Goal: Task Accomplishment & Management: Complete application form

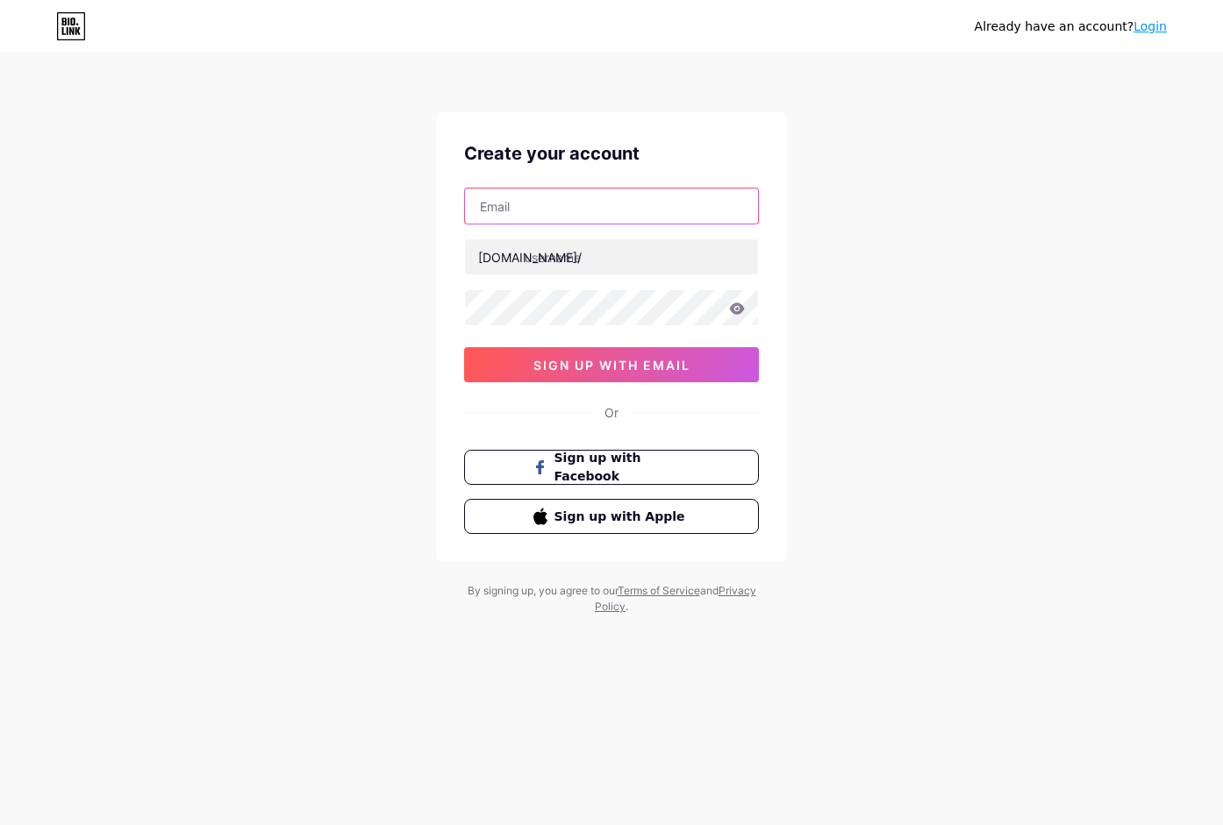
click at [521, 221] on input "text" at bounding box center [611, 206] width 293 height 35
type input "[EMAIL_ADDRESS][DOMAIN_NAME]"
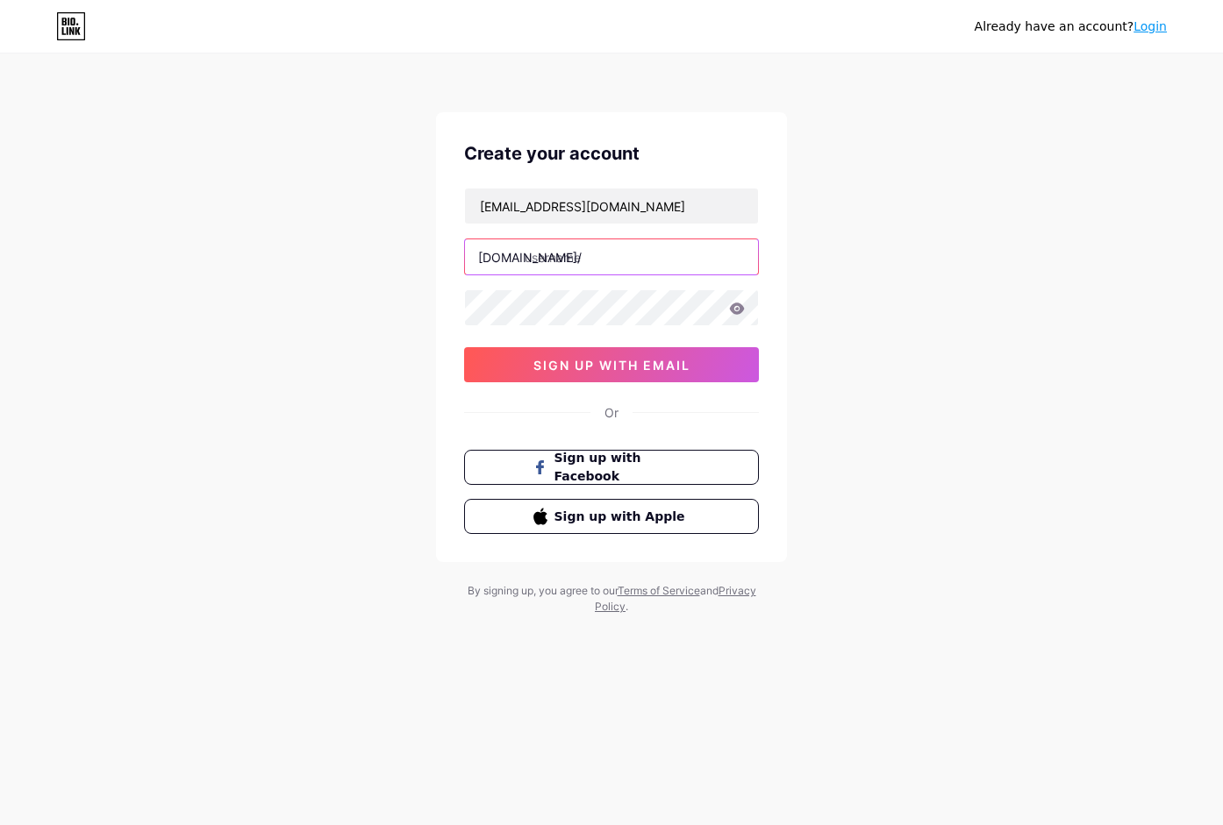
click at [552, 259] on input "text" at bounding box center [611, 256] width 293 height 35
click at [584, 265] on input "text" at bounding box center [611, 256] width 293 height 35
paste input "m7gamebetcombr"
type input "m7gamebetcombr"
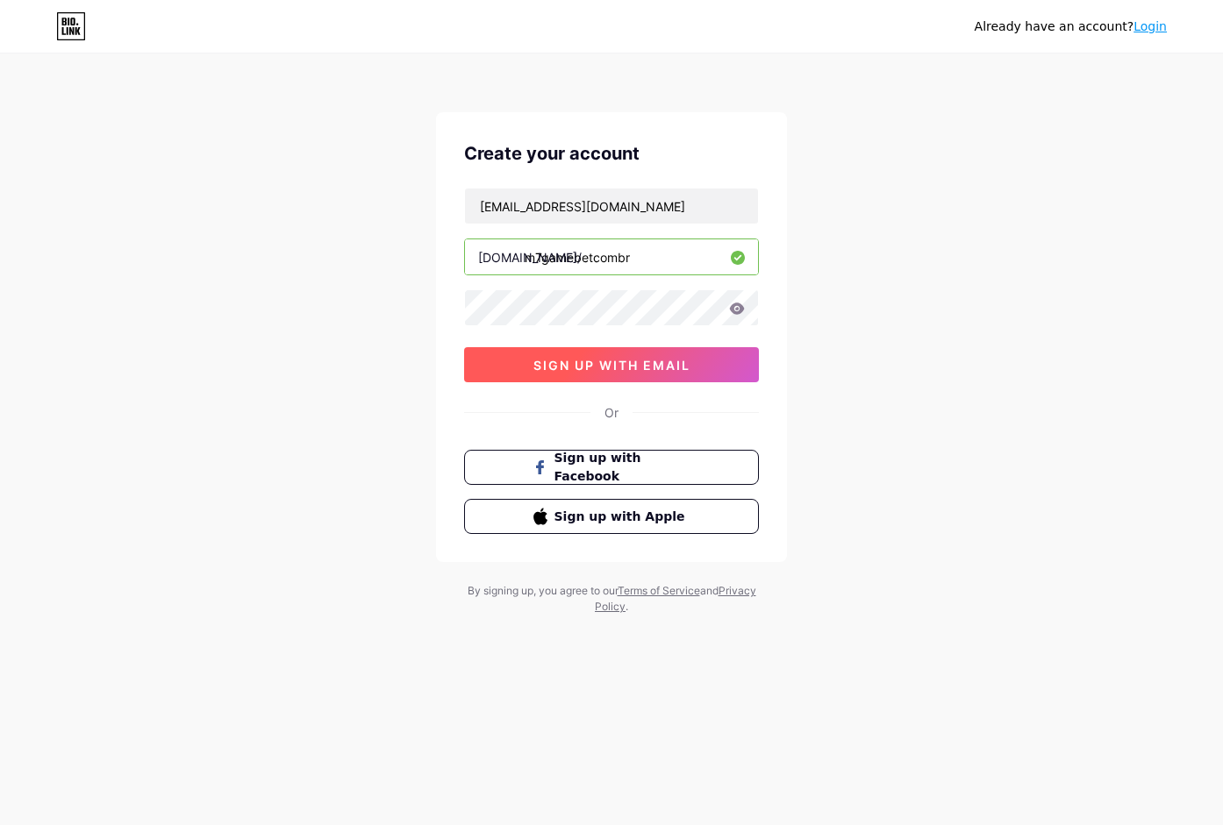
click at [516, 356] on button "sign up with email" at bounding box center [611, 364] width 295 height 35
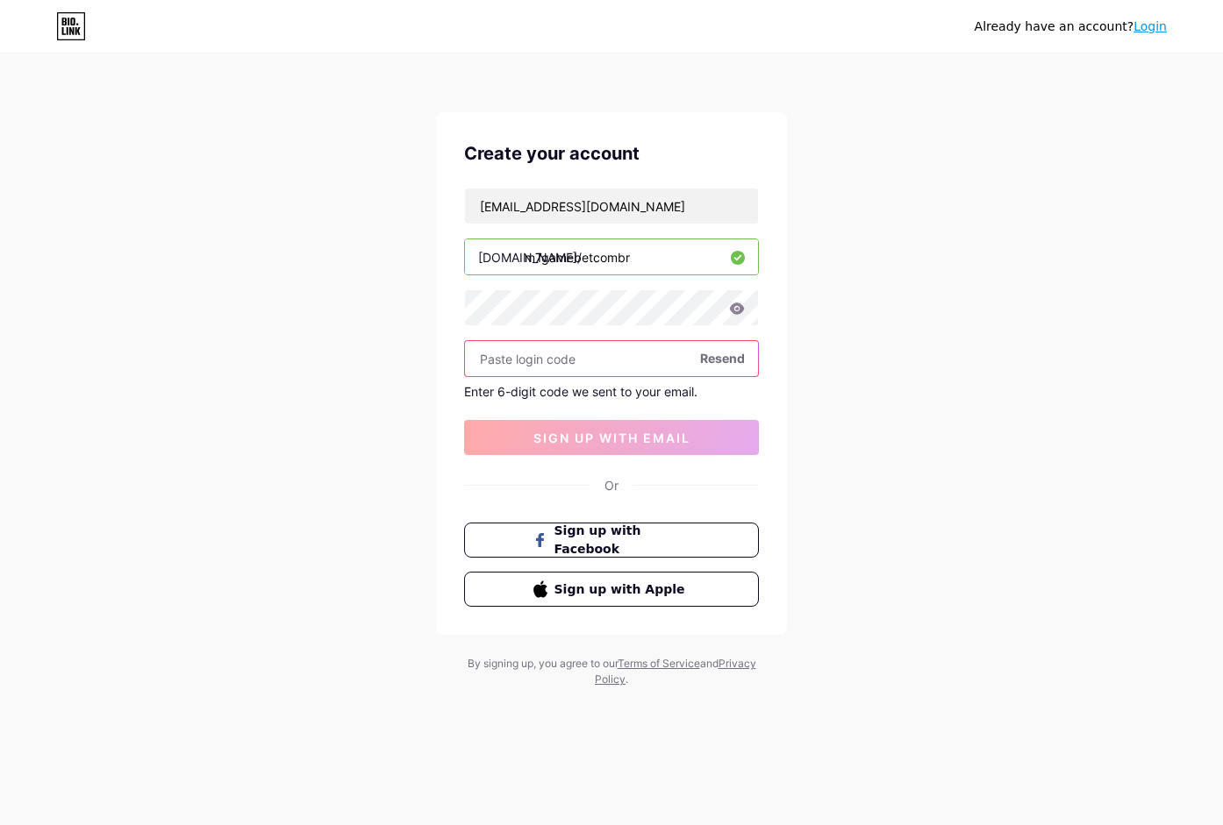
click at [567, 358] on input "text" at bounding box center [611, 358] width 293 height 35
paste input "373764"
type input "373764"
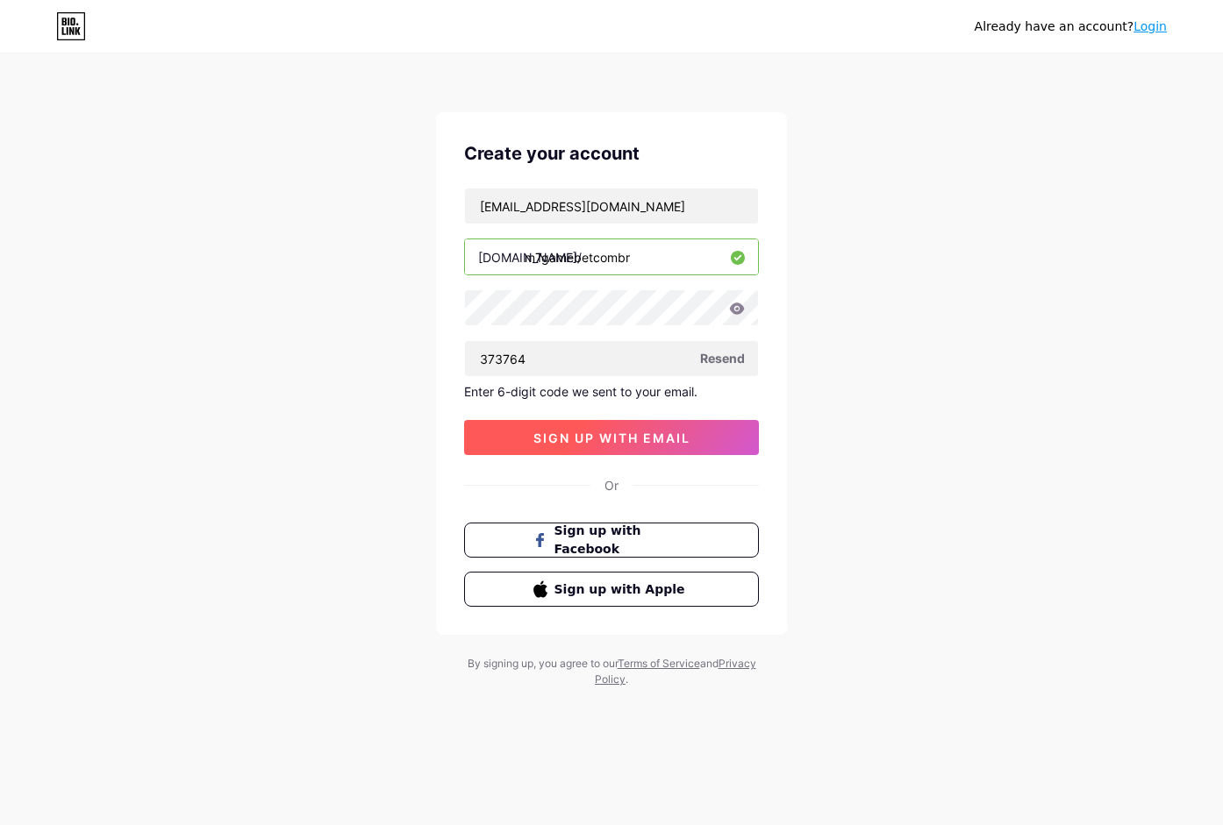
click at [538, 437] on span "sign up with email" at bounding box center [611, 438] width 157 height 15
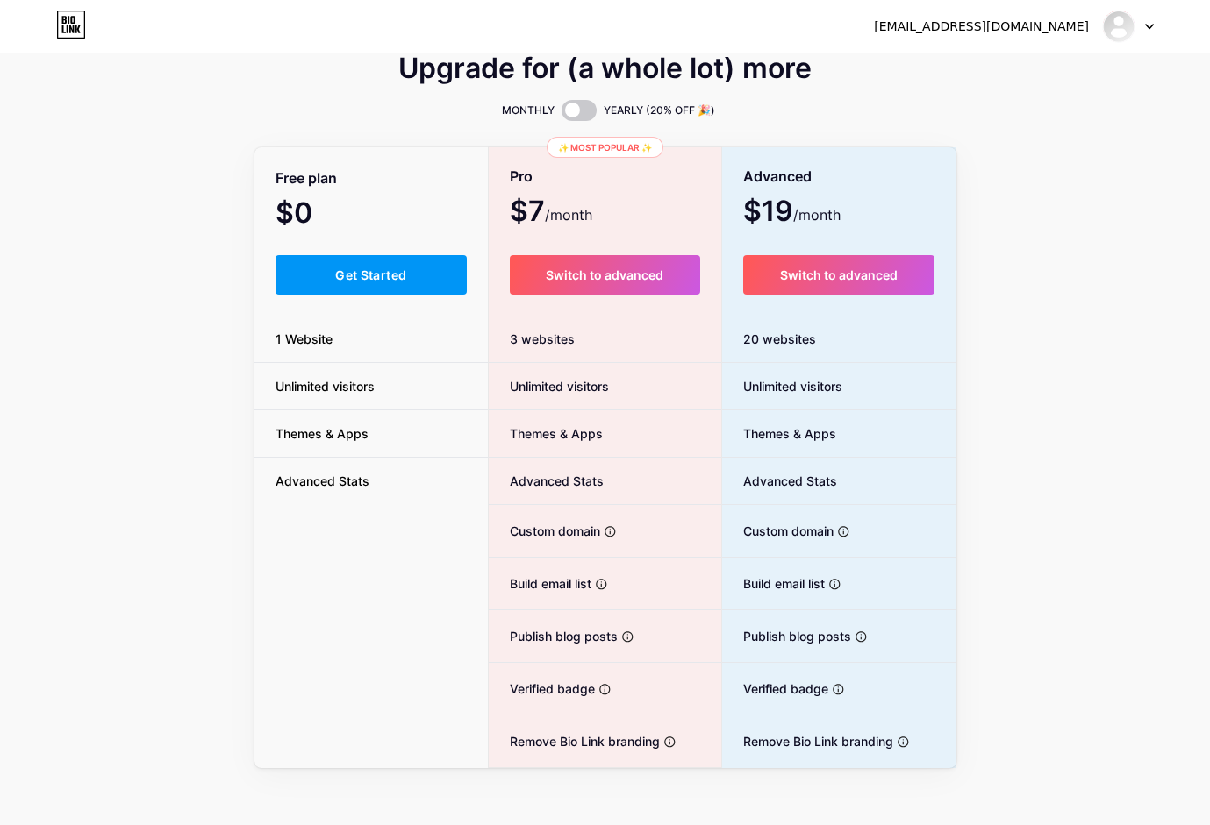
scroll to position [36, 0]
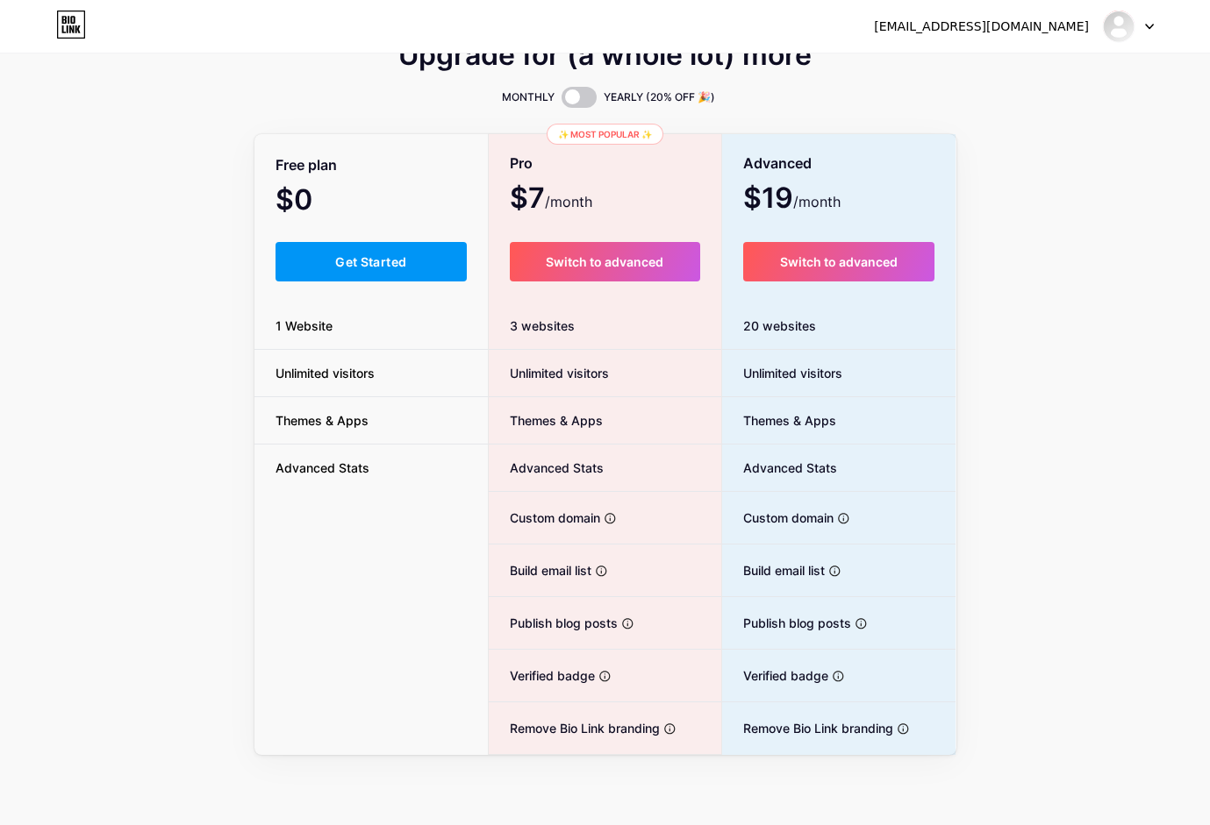
click at [355, 247] on button "Get Started" at bounding box center [371, 261] width 192 height 39
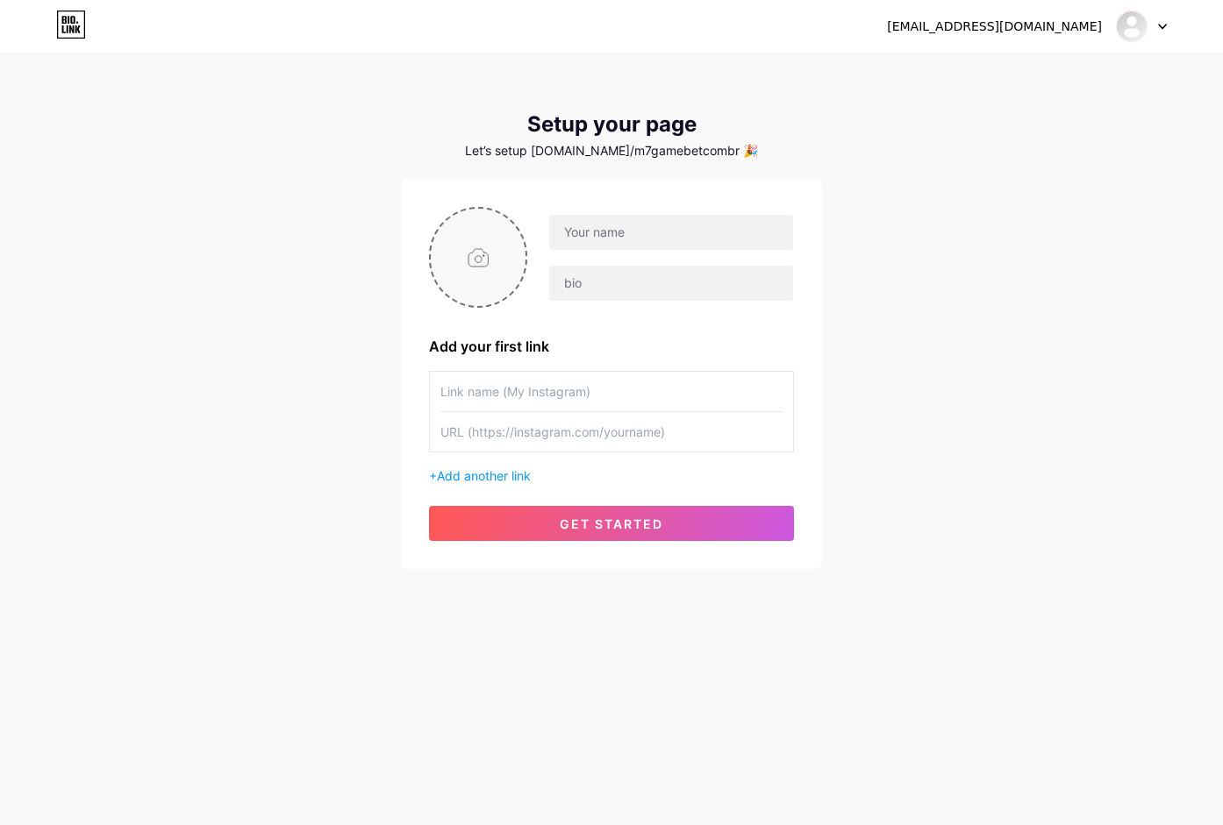
click at [466, 266] on input "file" at bounding box center [478, 257] width 95 height 97
type input "C:\fakepath\ava pa 200.jpg"
drag, startPoint x: 584, startPoint y: 238, endPoint x: 629, endPoint y: 262, distance: 51.0
click at [583, 238] on input "text" at bounding box center [671, 232] width 244 height 35
drag, startPoint x: 568, startPoint y: 232, endPoint x: 572, endPoint y: 248, distance: 16.4
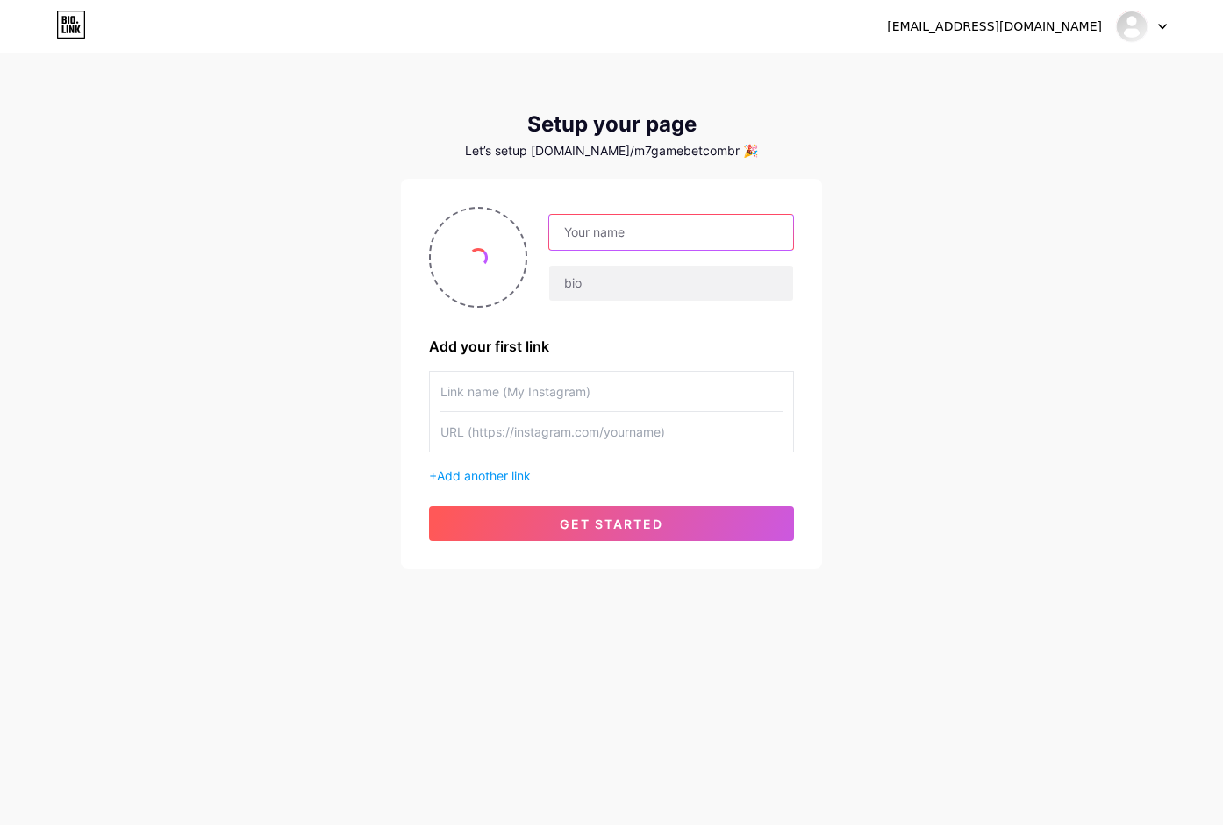
click at [568, 234] on input "text" at bounding box center [671, 232] width 244 height 35
paste input "M7 GameBet"
type input "M7 GameBet"
drag, startPoint x: 585, startPoint y: 289, endPoint x: 925, endPoint y: 438, distance: 370.4
click at [585, 294] on input "text" at bounding box center [671, 283] width 244 height 35
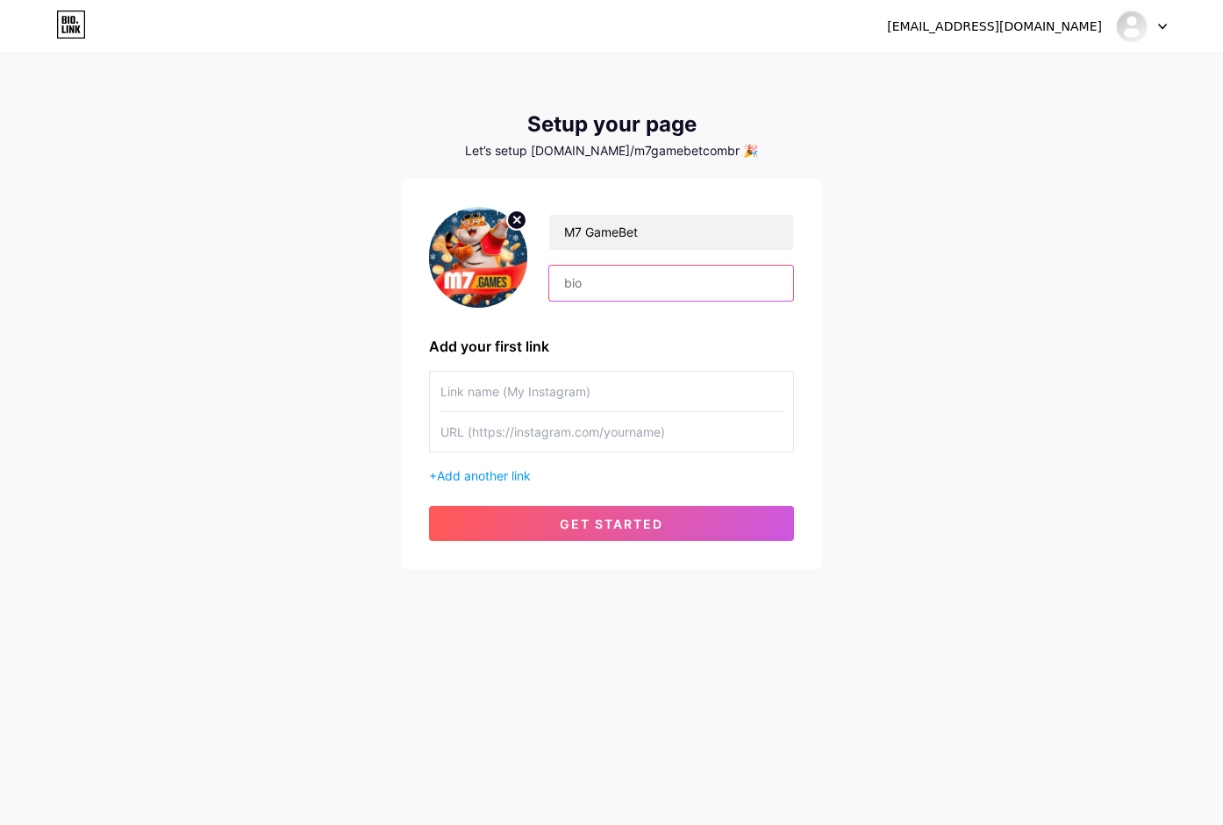
click at [607, 292] on input "text" at bounding box center [671, 283] width 244 height 35
paste input "A M7 GameBet é uma casa de apostas online de nova geração, com tecnologia de se…"
type input "A M7 GameBet é uma casa de apostas online de nova geração, com tecnologia de se…"
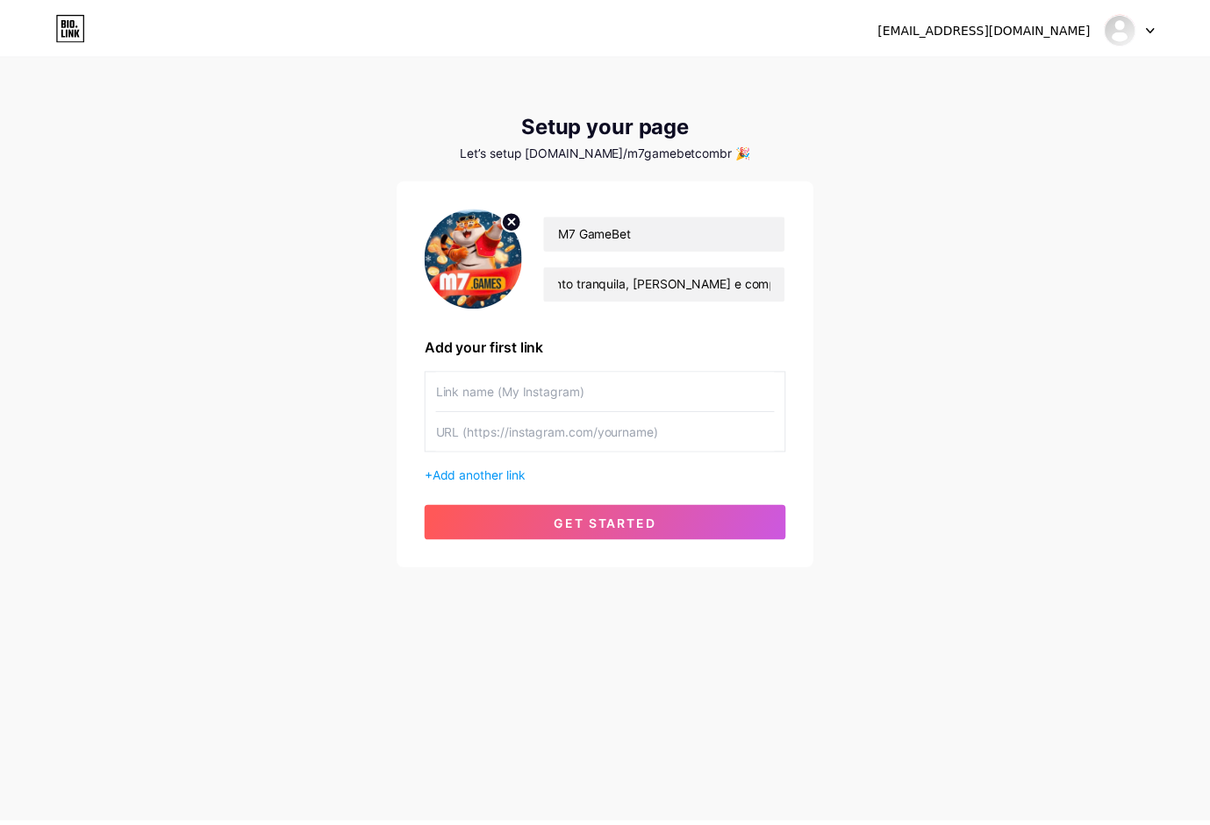
scroll to position [0, 0]
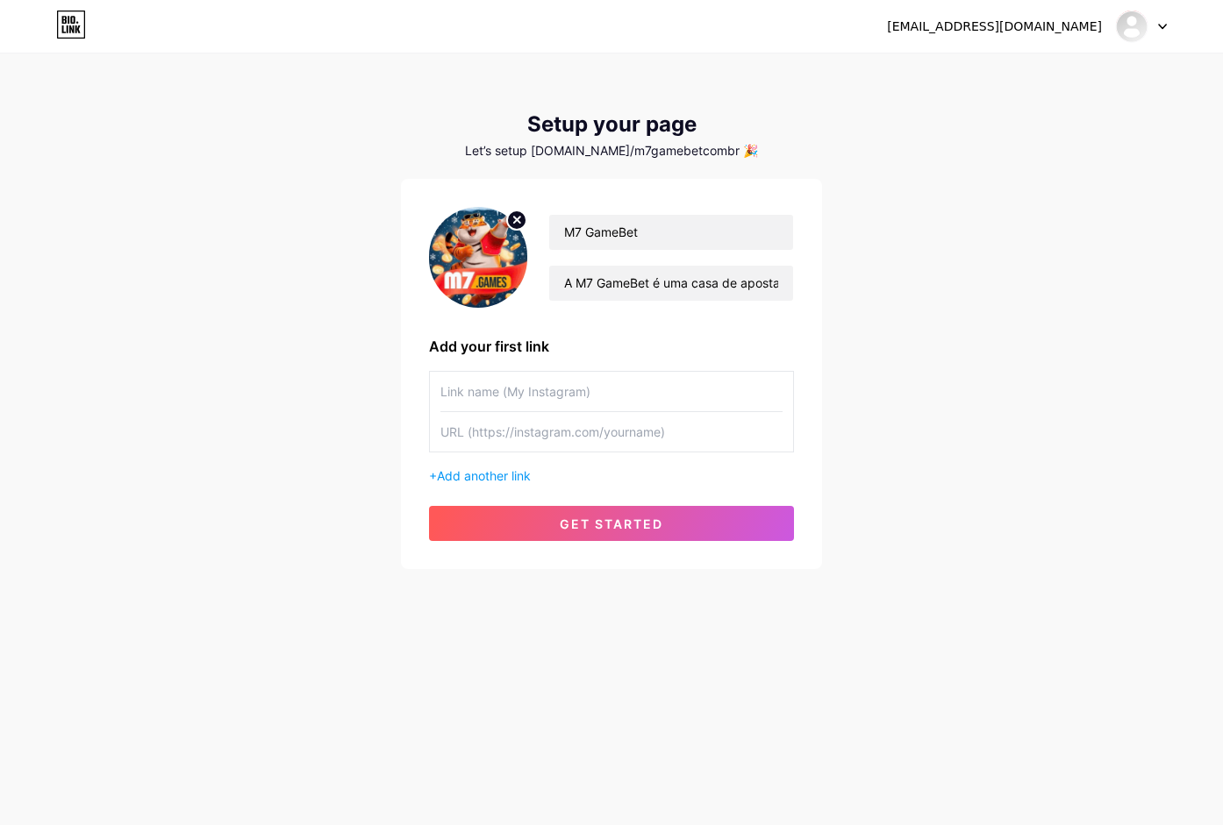
click at [685, 350] on div "Add your first link" at bounding box center [611, 346] width 365 height 21
click at [483, 392] on input "text" at bounding box center [611, 391] width 342 height 39
drag, startPoint x: 531, startPoint y: 435, endPoint x: 504, endPoint y: 431, distance: 26.7
click at [530, 434] on input "text" at bounding box center [611, 431] width 342 height 39
paste input "[URL][DOMAIN_NAME]"
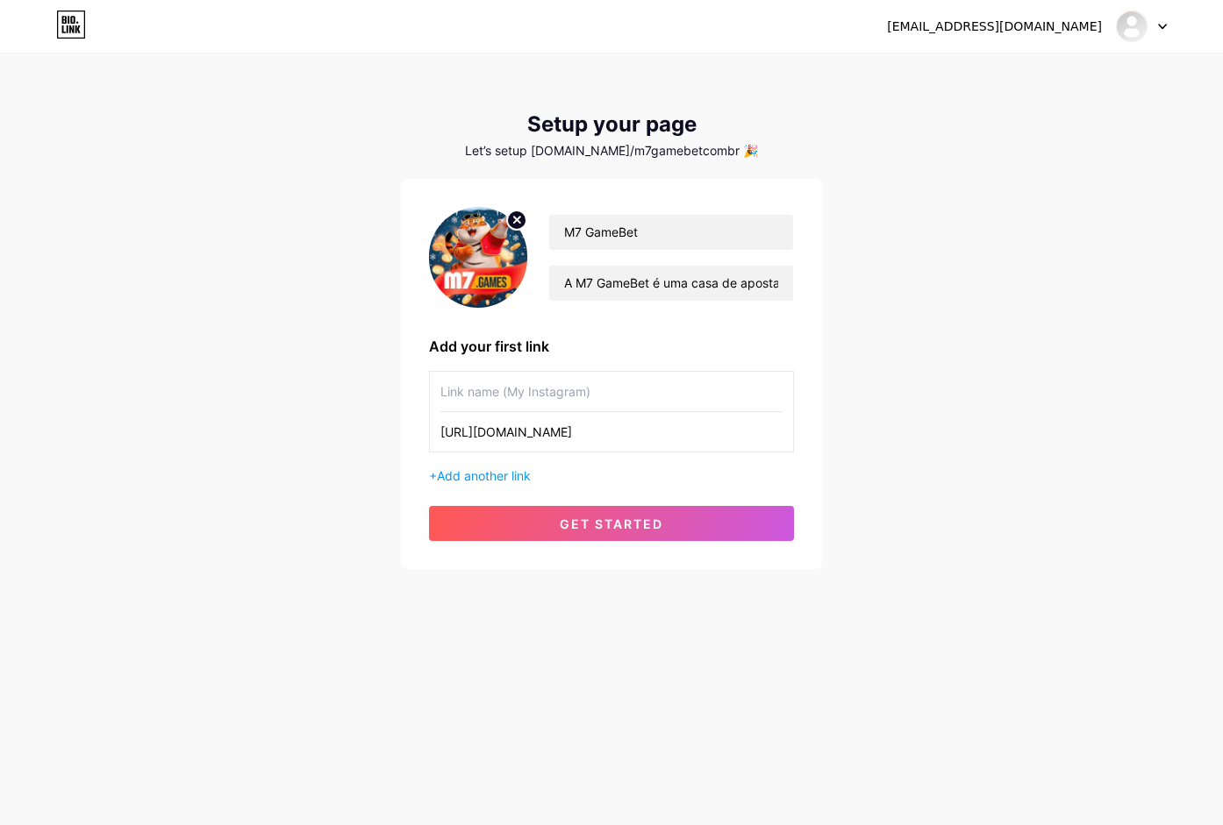
type input "[URL][DOMAIN_NAME]"
click at [473, 404] on input "text" at bounding box center [611, 391] width 342 height 39
drag, startPoint x: 480, startPoint y: 396, endPoint x: 679, endPoint y: 447, distance: 205.7
click at [486, 399] on input "text" at bounding box center [611, 391] width 342 height 39
drag, startPoint x: 496, startPoint y: 396, endPoint x: 487, endPoint y: 522, distance: 126.6
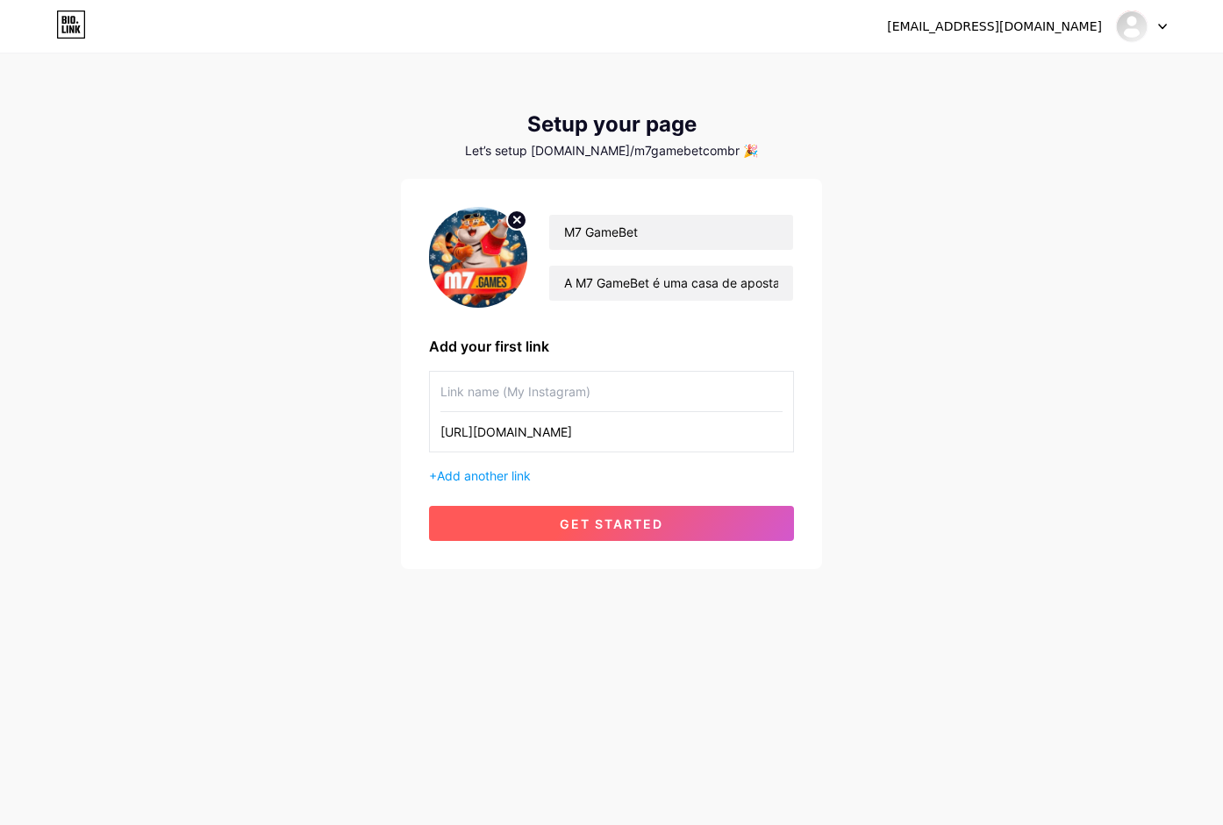
click at [498, 397] on input "text" at bounding box center [611, 391] width 342 height 39
paste input "website"
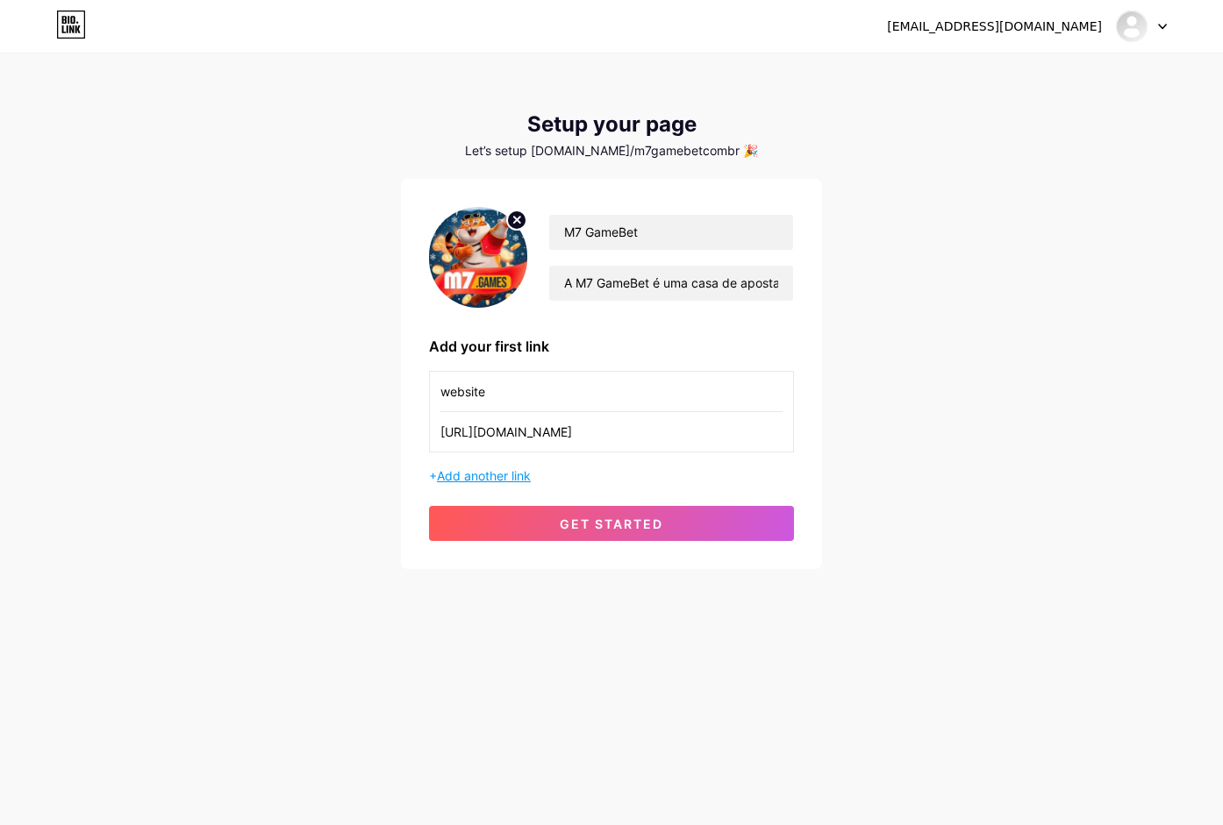
type input "website"
click at [478, 482] on span "Add another link" at bounding box center [484, 475] width 94 height 15
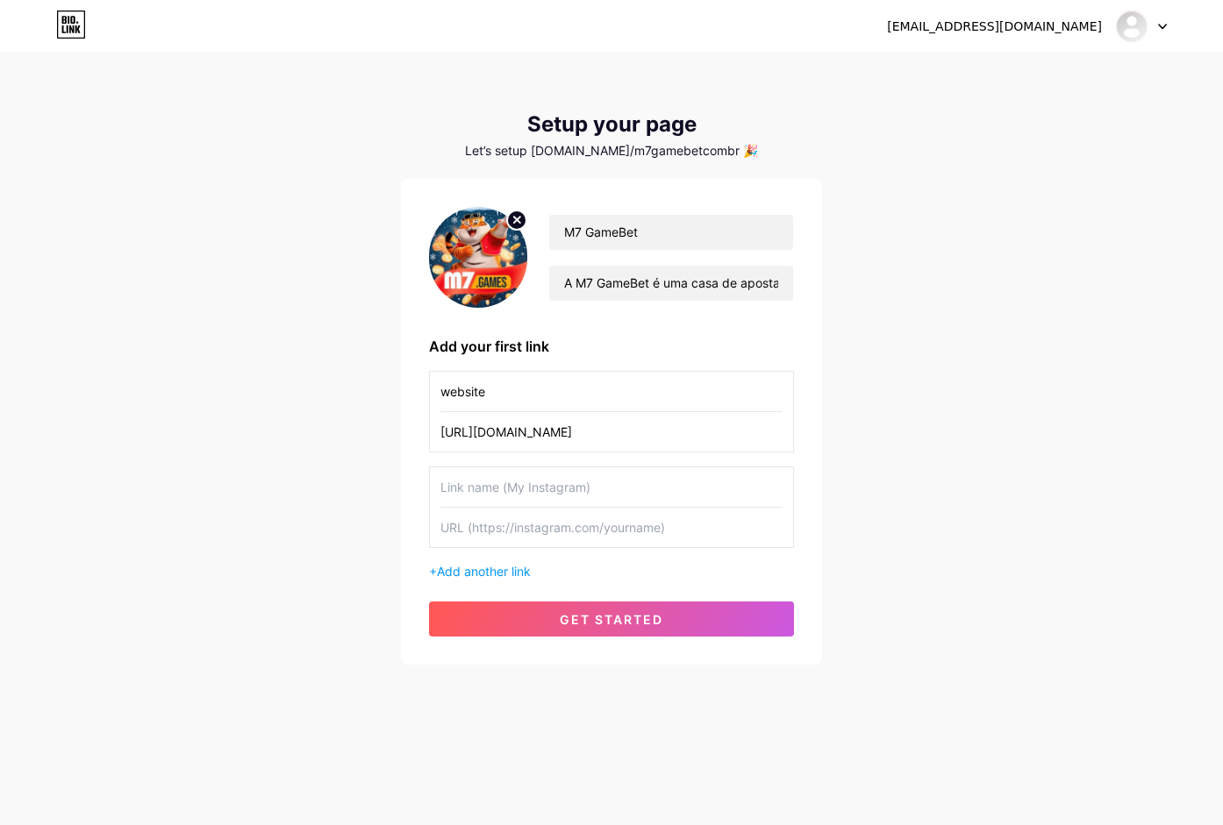
click at [520, 534] on input "text" at bounding box center [611, 527] width 342 height 39
paste input "[URL][DOMAIN_NAME]"
click at [551, 531] on input "[URL][DOMAIN_NAME]" at bounding box center [611, 527] width 342 height 39
type input "[URL][DOMAIN_NAME]"
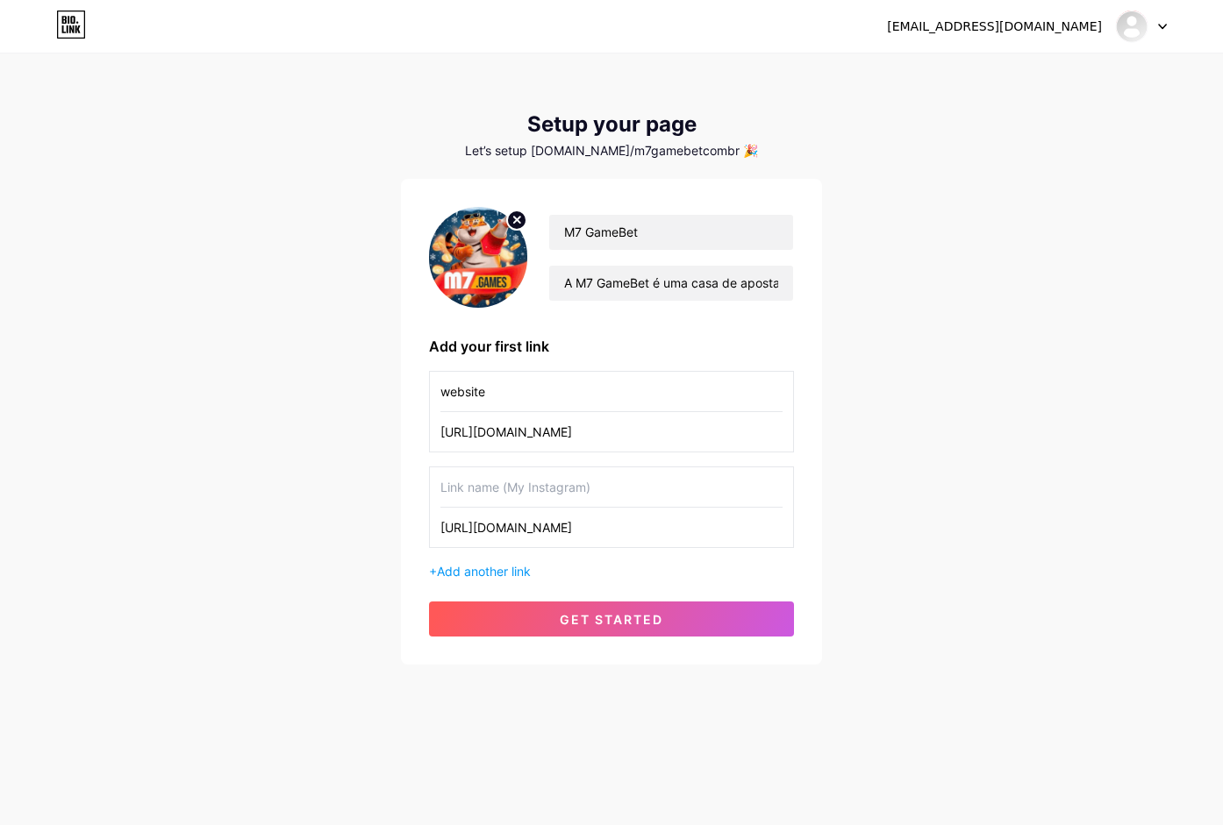
click at [514, 482] on input "text" at bounding box center [611, 487] width 342 height 39
paste input "facebook"
type input "facebook"
click at [460, 574] on span "Add another link" at bounding box center [484, 571] width 94 height 15
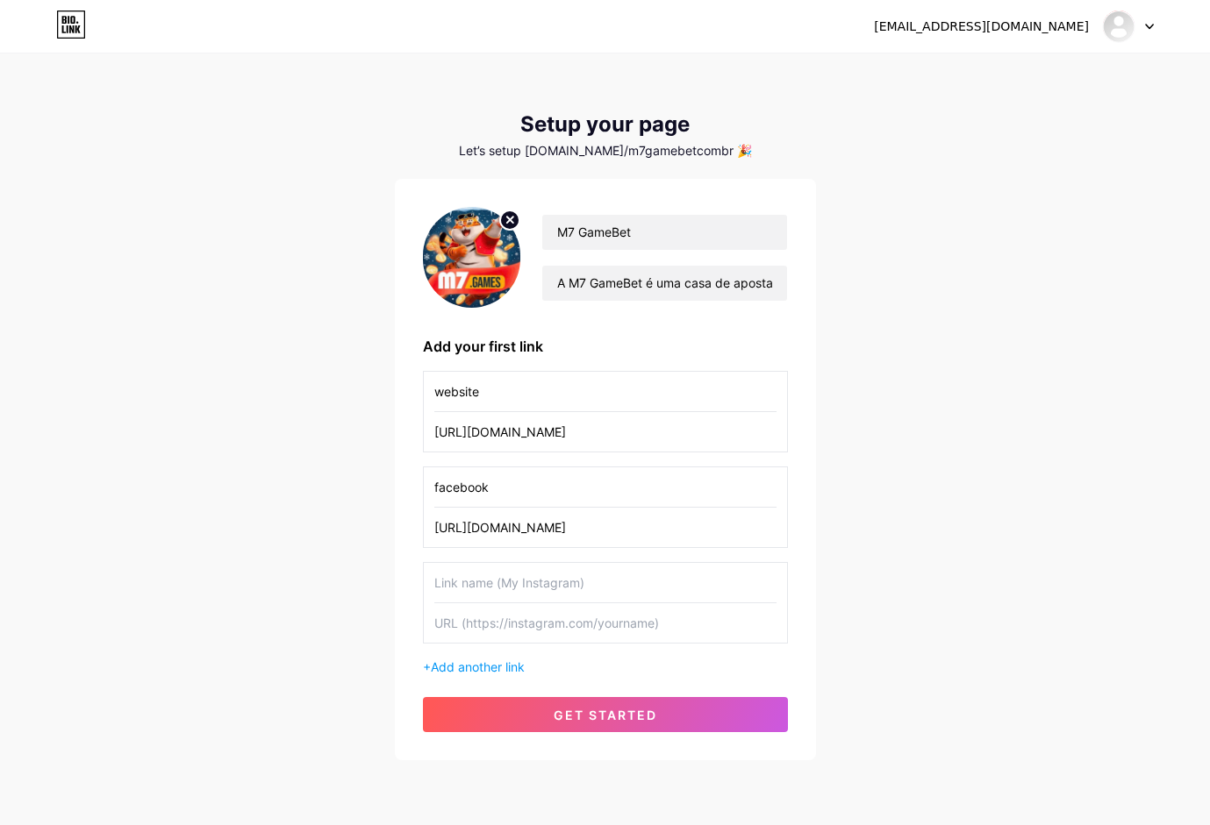
drag, startPoint x: 475, startPoint y: 643, endPoint x: 474, endPoint y: 630, distance: 13.3
click at [475, 642] on div at bounding box center [605, 603] width 365 height 82
click at [468, 622] on input "text" at bounding box center [605, 623] width 342 height 39
click at [472, 622] on input "text" at bounding box center [605, 623] width 342 height 39
paste input "[URL][DOMAIN_NAME]"
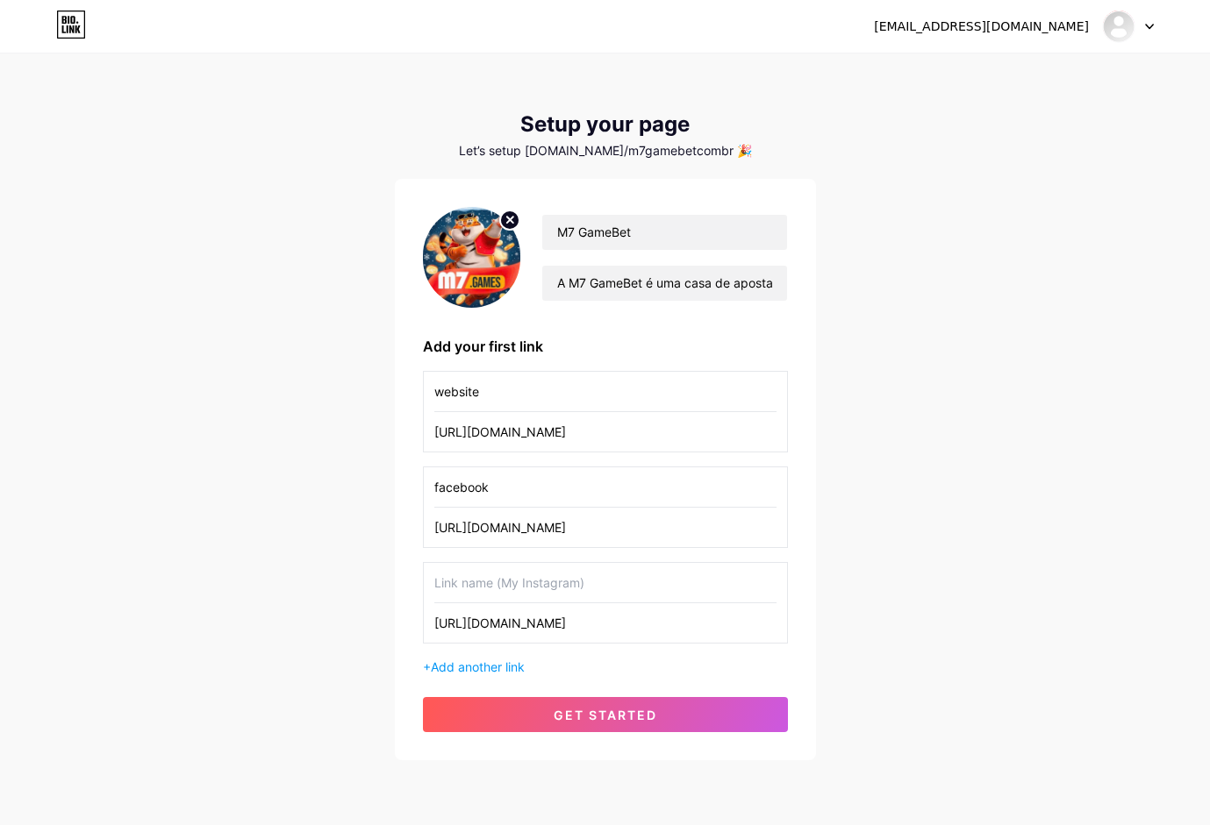
type input "[URL][DOMAIN_NAME]"
click at [473, 583] on input "text" at bounding box center [605, 582] width 342 height 39
type input "X"
click at [469, 677] on div "M7 GameBet A M7 GameBet é uma casa de apostas online de nova geração, com tecno…" at bounding box center [605, 469] width 365 height 525
click at [471, 669] on span "Add another link" at bounding box center [478, 667] width 94 height 15
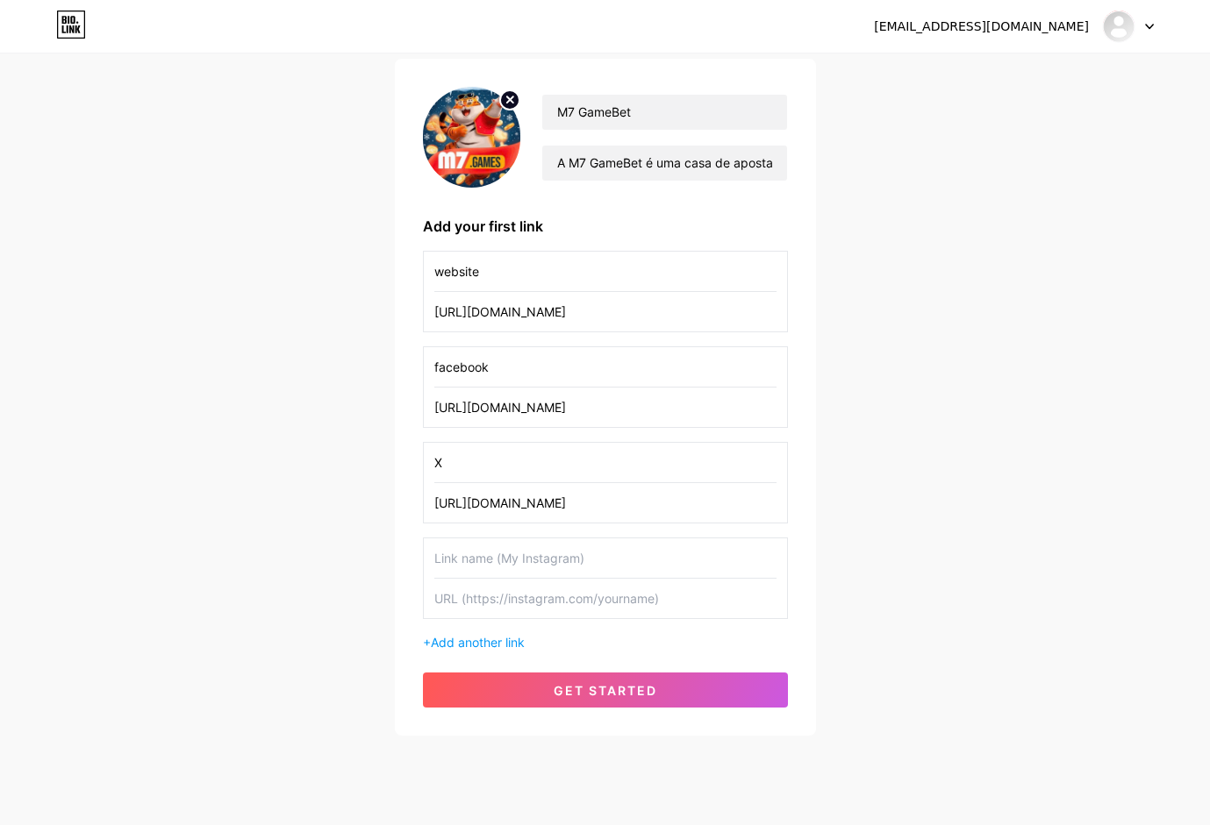
scroll to position [157, 0]
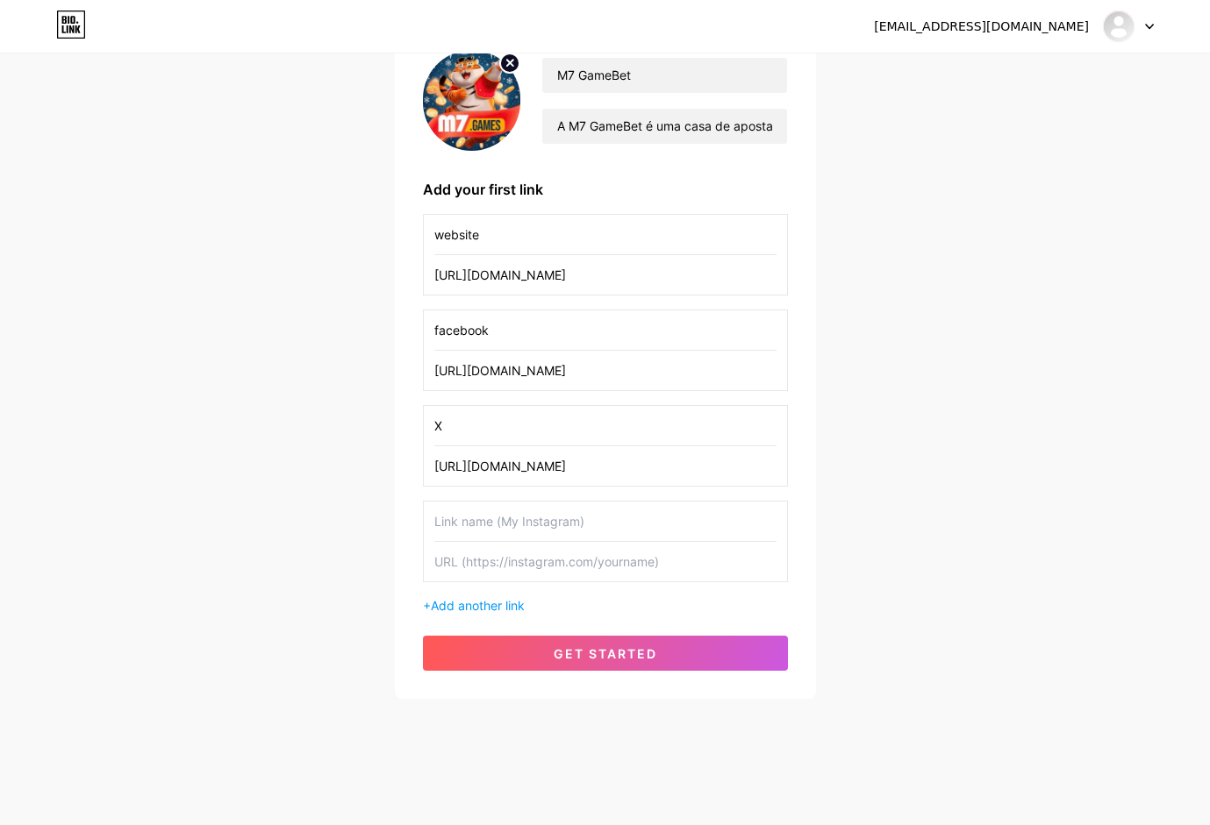
click at [482, 572] on input "text" at bounding box center [605, 561] width 342 height 39
paste input "[URL][DOMAIN_NAME]"
click at [516, 564] on input "[URL][DOMAIN_NAME]" at bounding box center [605, 561] width 342 height 39
type input "[URL][DOMAIN_NAME]"
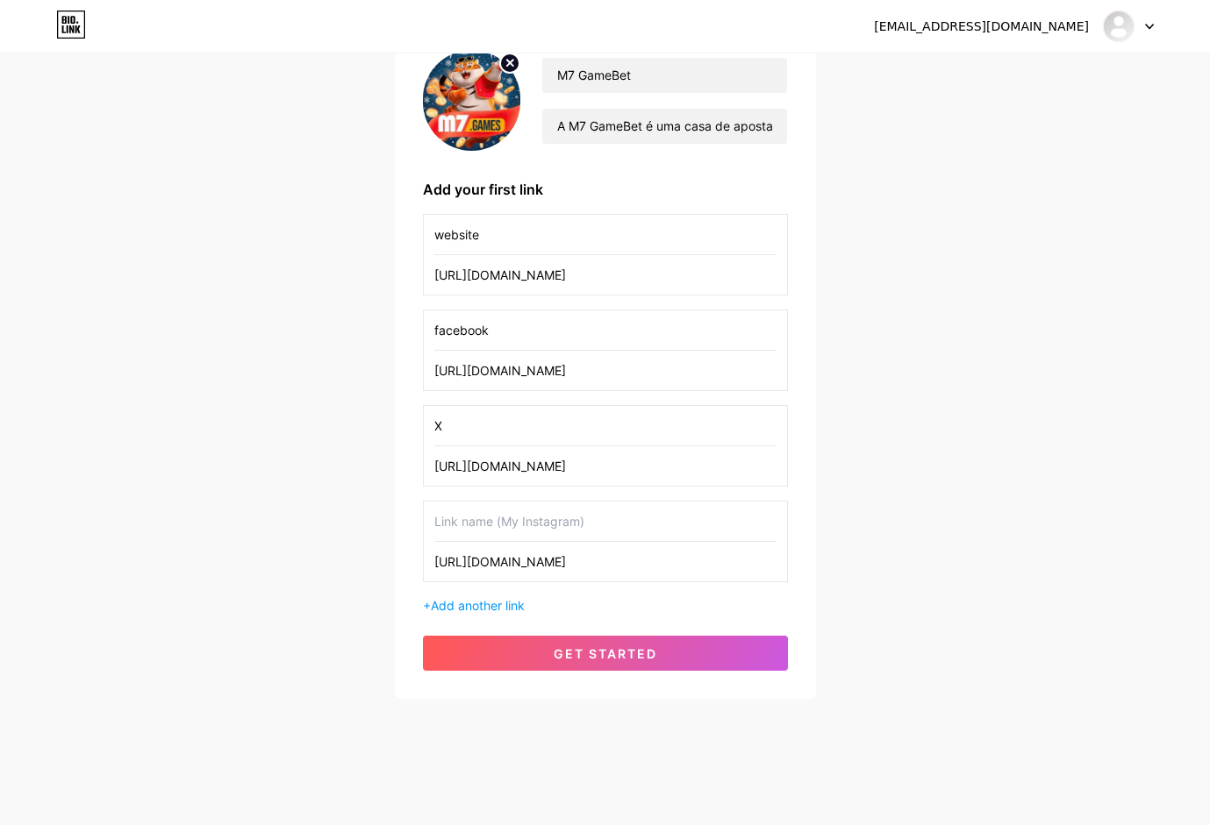
click at [487, 515] on input "text" at bounding box center [605, 521] width 342 height 39
paste input "youtube"
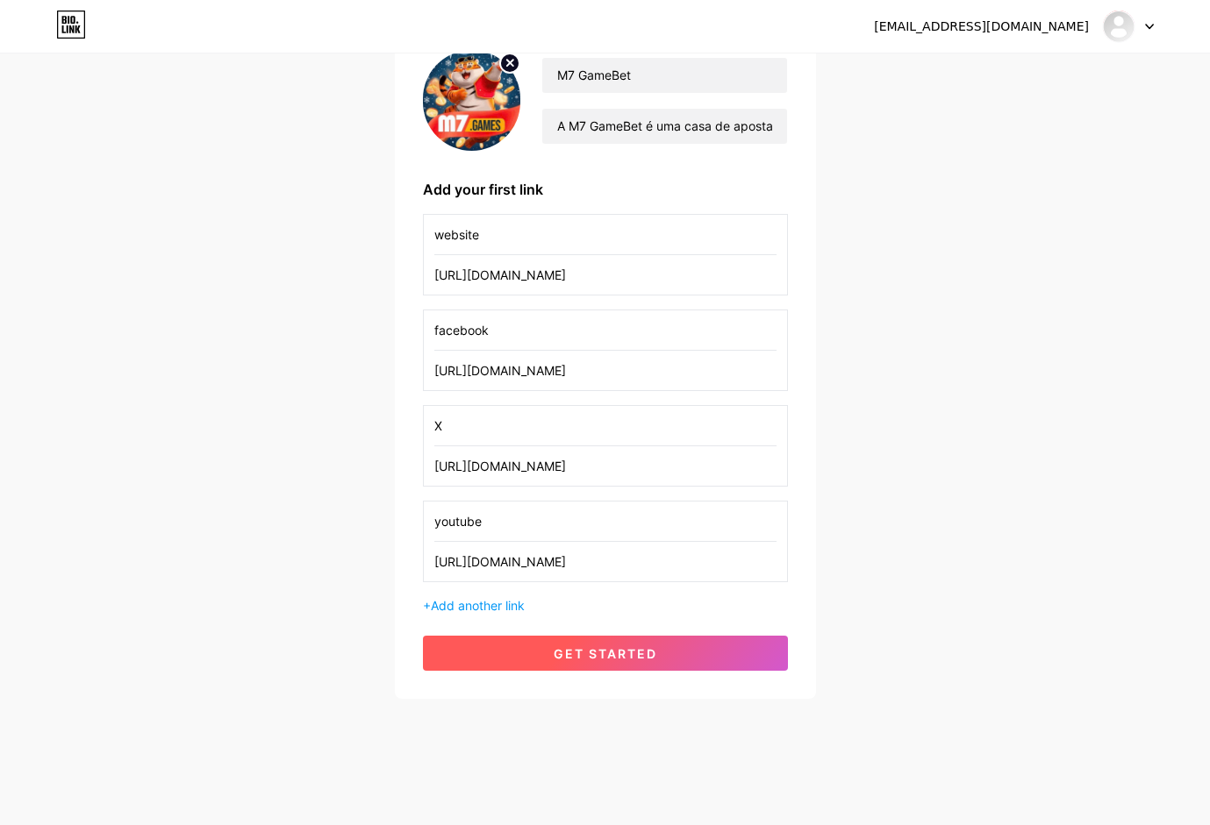
type input "youtube"
click at [509, 647] on button "get started" at bounding box center [605, 653] width 365 height 35
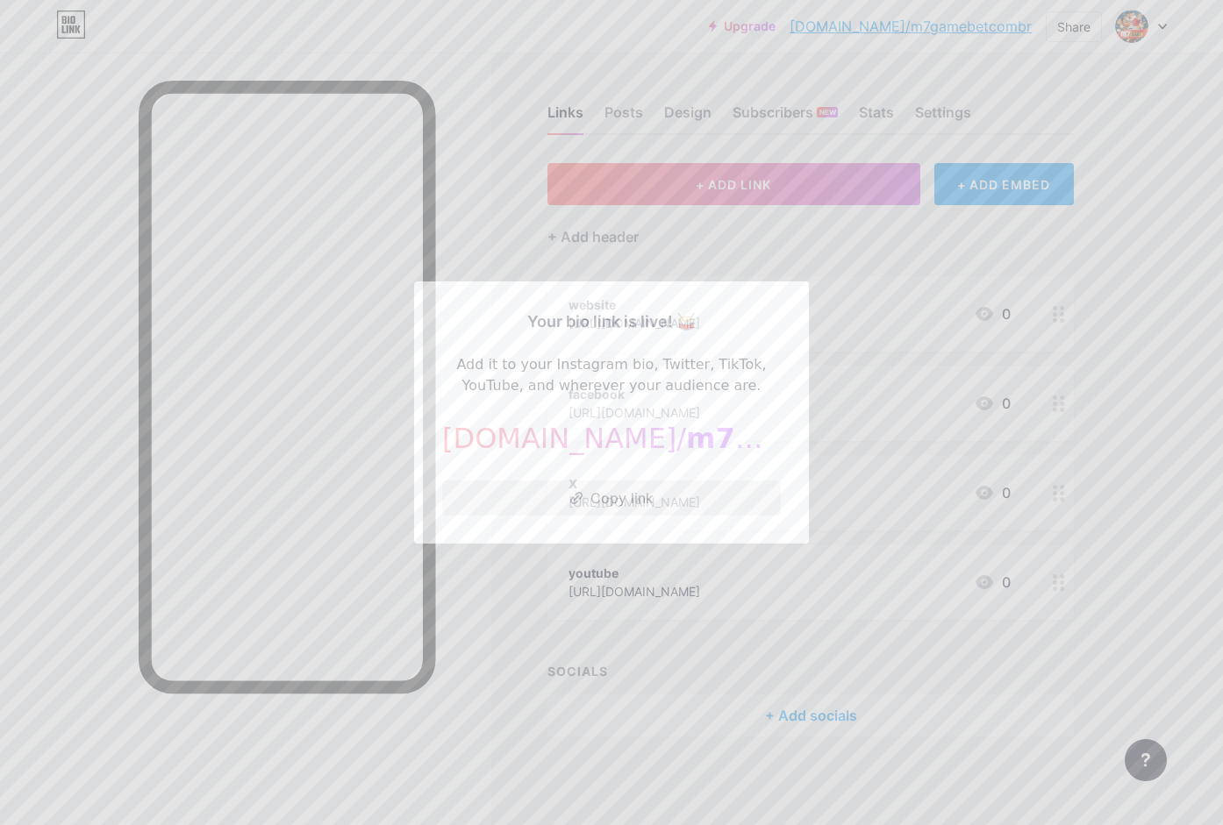
click at [617, 493] on button "Copy link" at bounding box center [611, 498] width 339 height 35
